Goal: Task Accomplishment & Management: Use online tool/utility

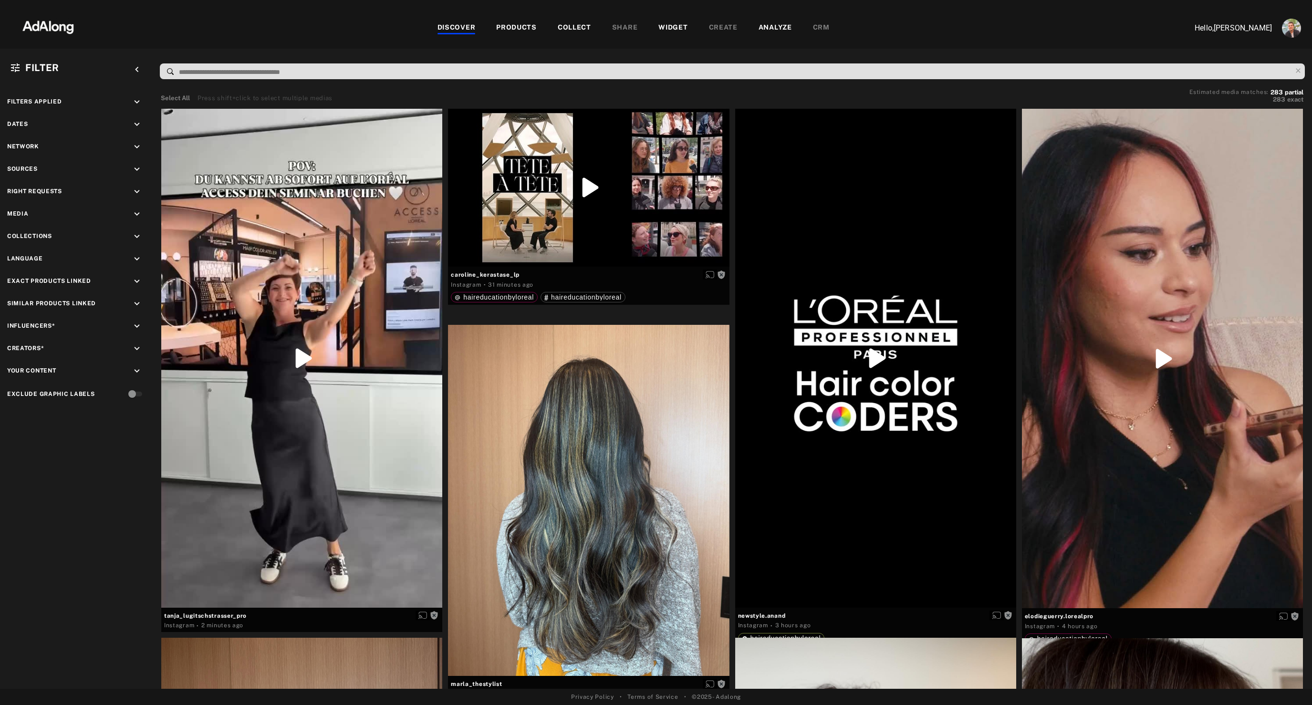
click at [667, 24] on div "WIDGET" at bounding box center [672, 27] width 29 height 11
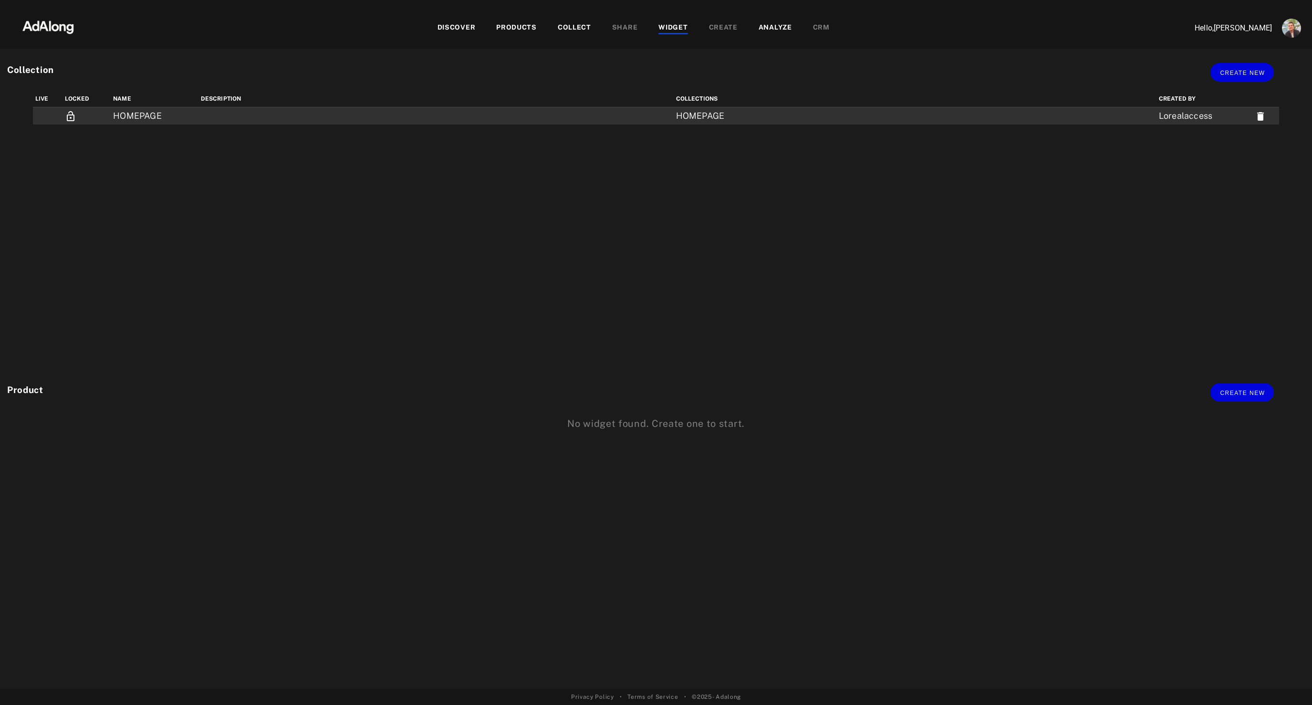
click at [146, 112] on td "HOMEPAGE" at bounding box center [155, 116] width 88 height 18
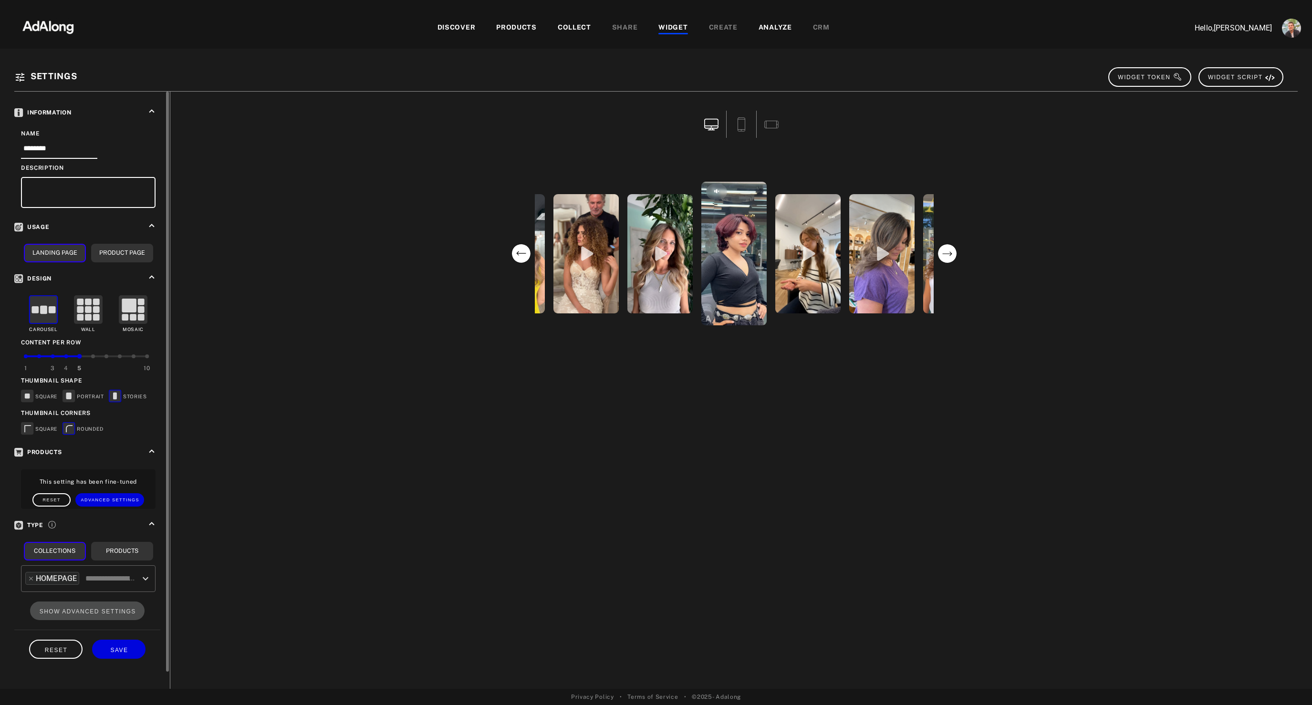
click at [67, 355] on div at bounding box center [66, 356] width 4 height 4
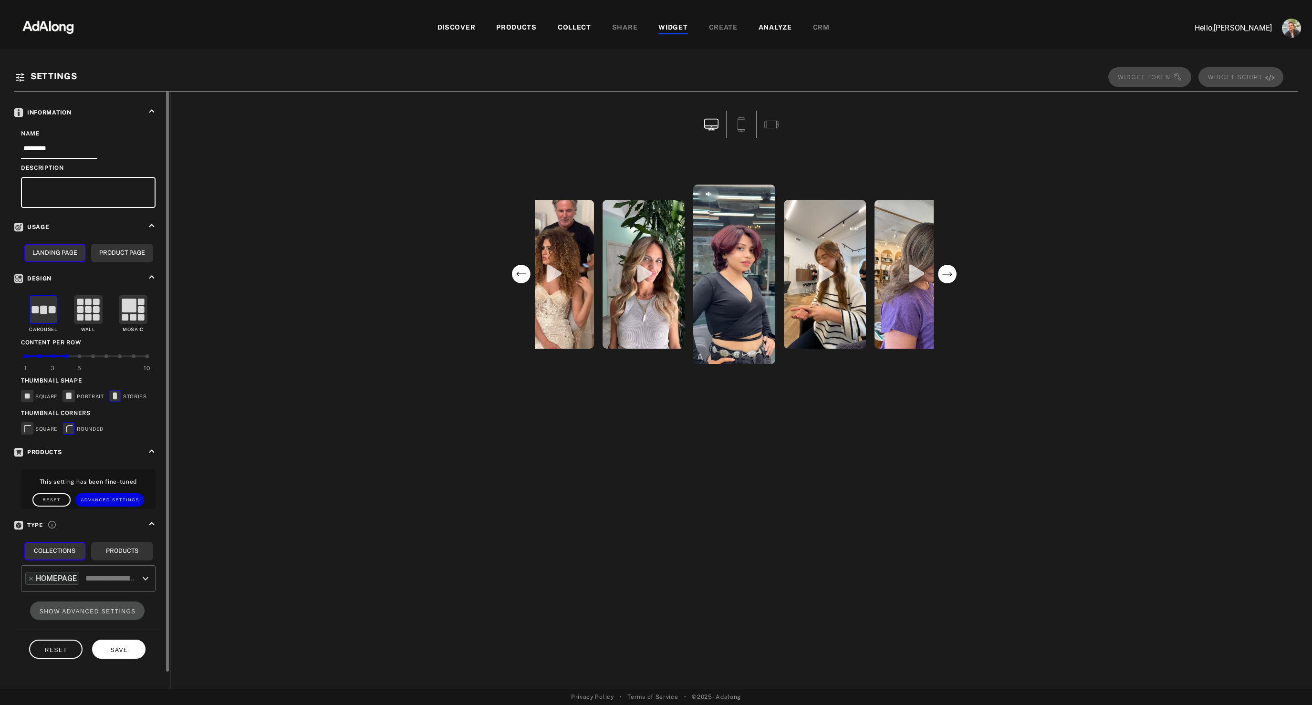
click at [113, 648] on span "SAVE" at bounding box center [119, 650] width 18 height 7
click at [54, 354] on div "1 3 5 10" at bounding box center [86, 361] width 121 height 20
click at [70, 356] on div "4" at bounding box center [66, 366] width 14 height 22
click at [126, 644] on button "SAVE" at bounding box center [118, 649] width 53 height 19
click at [672, 26] on div "WIDGET" at bounding box center [672, 27] width 29 height 11
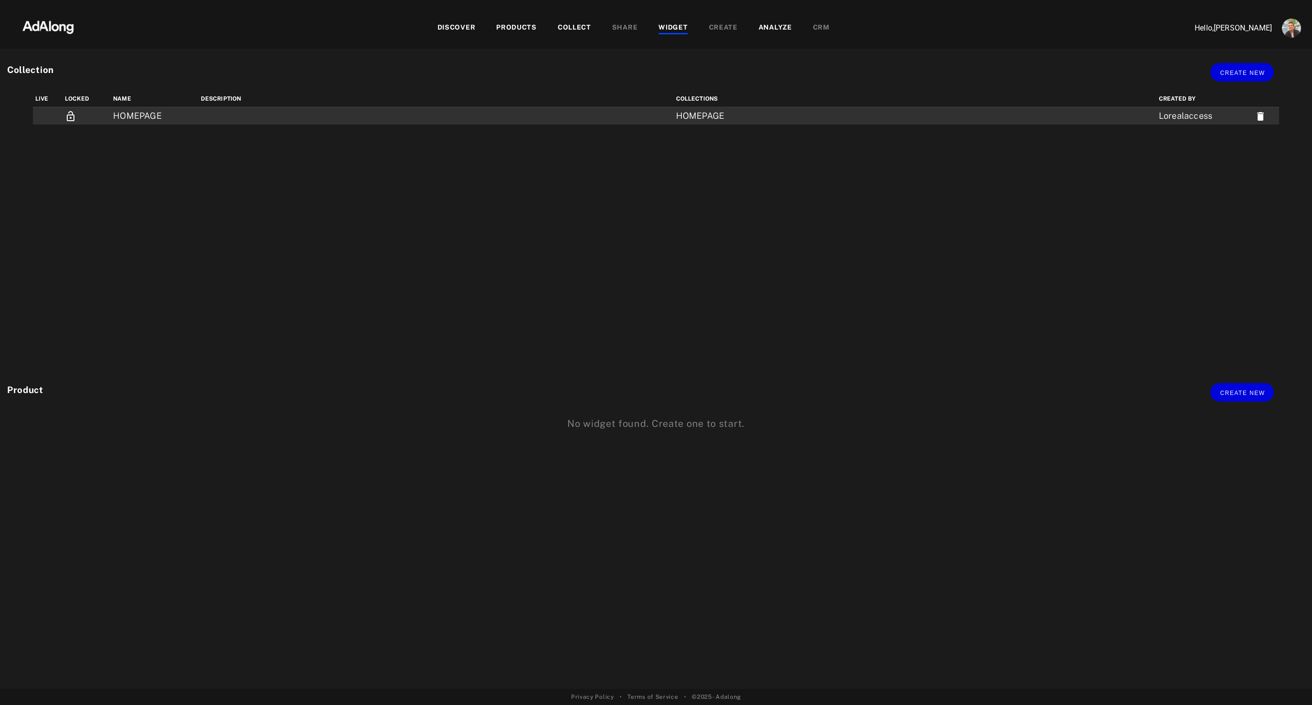
click at [147, 111] on td "HOMEPAGE" at bounding box center [155, 116] width 88 height 18
